Goal: Information Seeking & Learning: Understand process/instructions

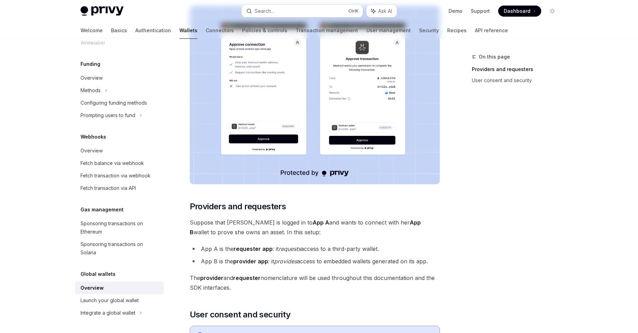
scroll to position [175, 0]
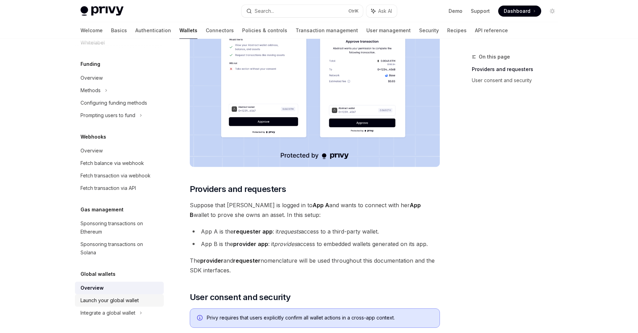
click at [112, 301] on div "Launch your global wallet" at bounding box center [109, 300] width 58 height 8
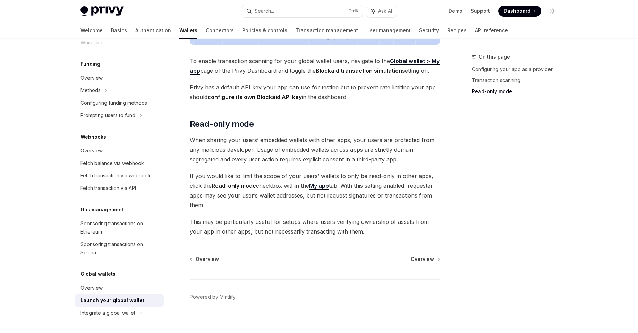
scroll to position [553, 0]
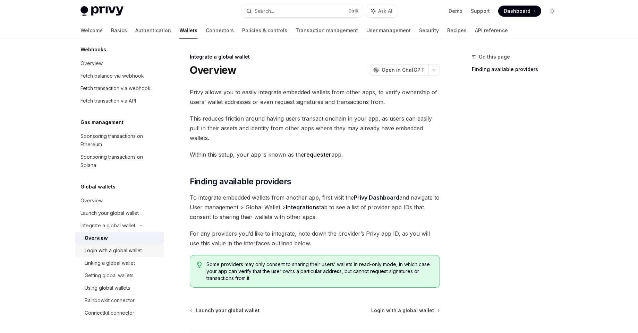
click at [140, 251] on div "Login with a global wallet" at bounding box center [113, 251] width 57 height 8
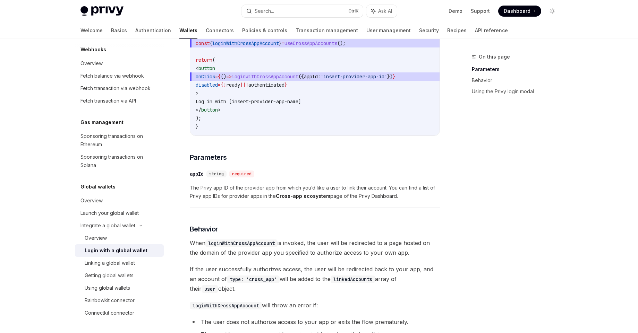
scroll to position [459, 0]
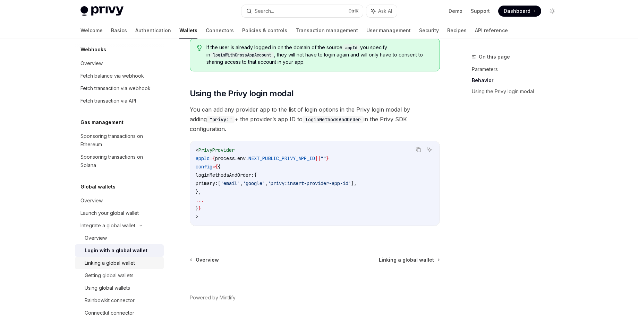
click at [110, 265] on div "Linking a global wallet" at bounding box center [110, 263] width 50 height 8
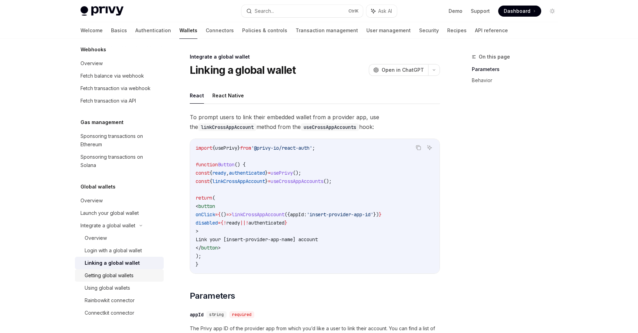
click at [121, 277] on div "Getting global wallets" at bounding box center [109, 276] width 49 height 8
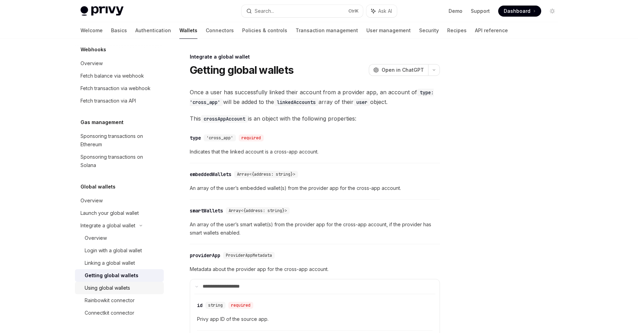
click at [111, 287] on div "Using global wallets" at bounding box center [107, 288] width 45 height 8
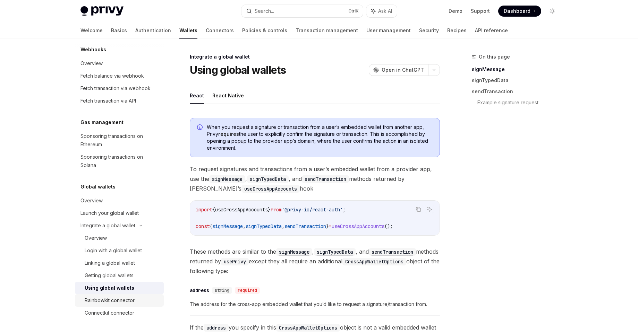
click at [123, 301] on div "Rainbowkit connector" at bounding box center [110, 300] width 50 height 8
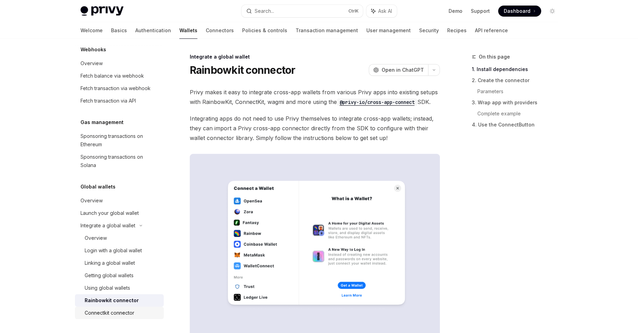
click at [131, 316] on div "Connectkit connector" at bounding box center [110, 313] width 50 height 8
type textarea "*"
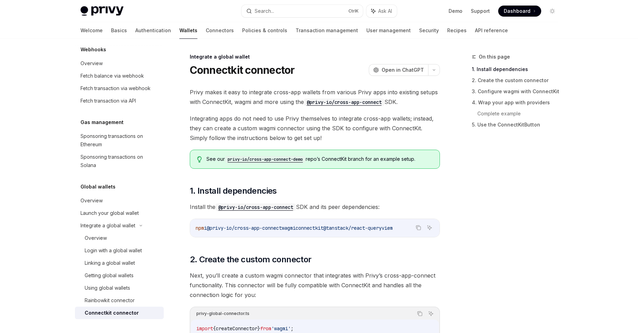
click at [286, 157] on code "privy-io/cross-app-connect-demo" at bounding box center [265, 159] width 81 height 7
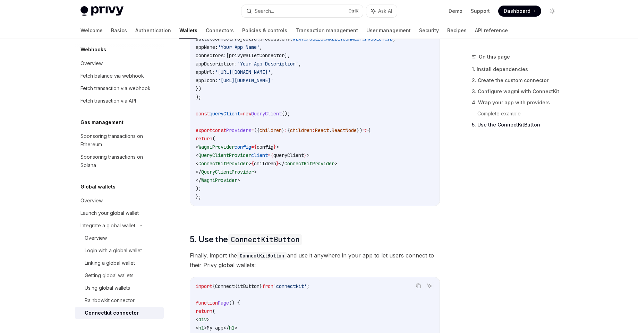
scroll to position [1445, 0]
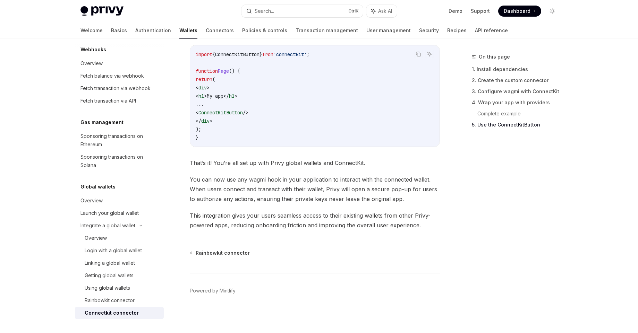
click at [514, 10] on span "Dashboard" at bounding box center [516, 11] width 27 height 7
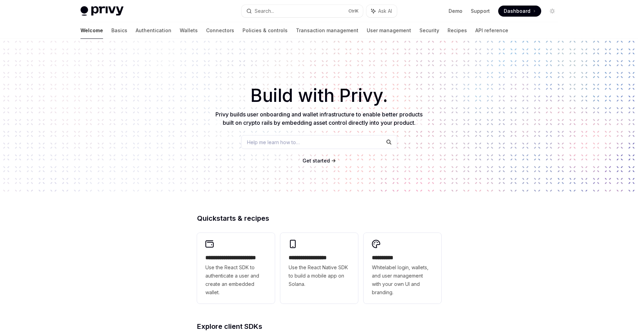
click at [510, 11] on span "Dashboard" at bounding box center [516, 11] width 27 height 7
